Goal: Task Accomplishment & Management: Use online tool/utility

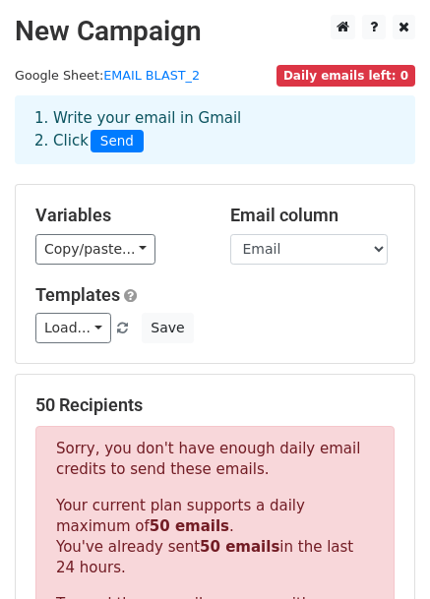
scroll to position [492, 0]
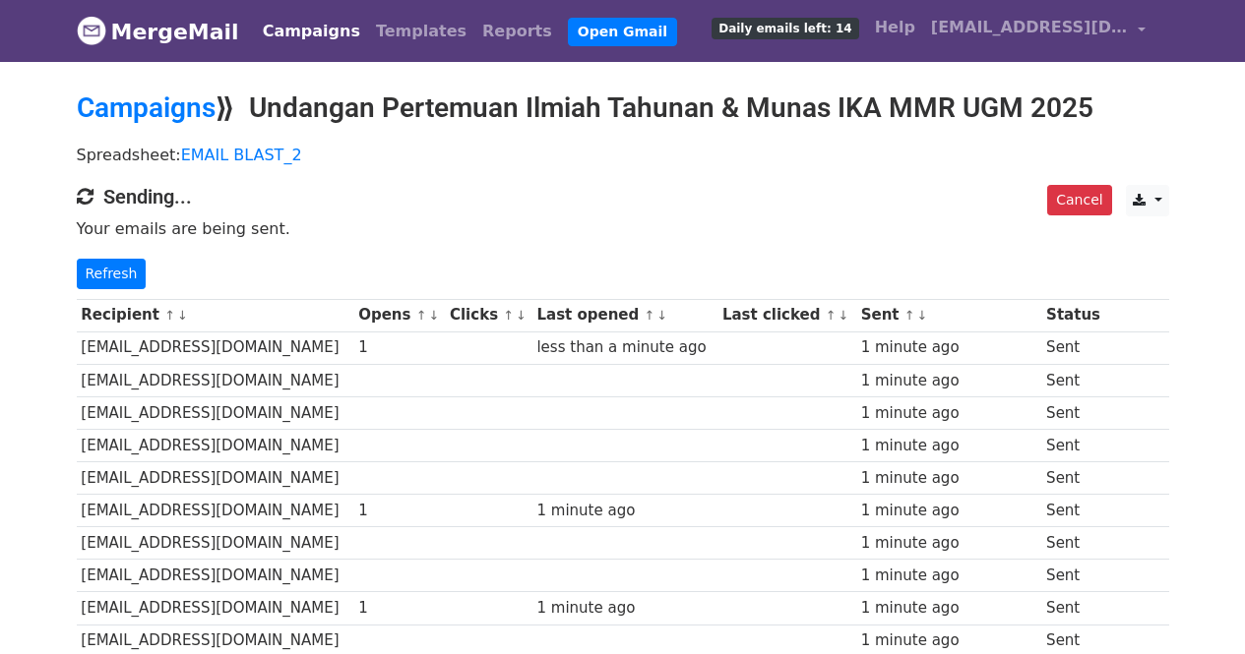
scroll to position [295, 0]
